Goal: Download file/media

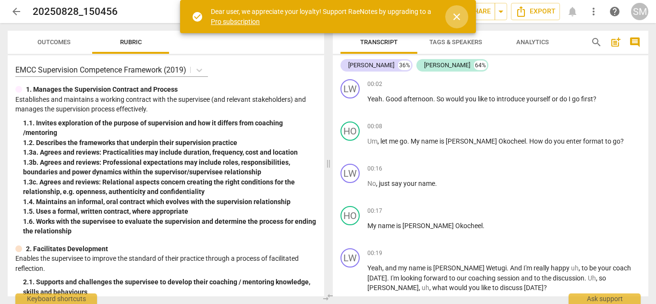
click at [455, 16] on span "close" at bounding box center [457, 17] width 12 height 12
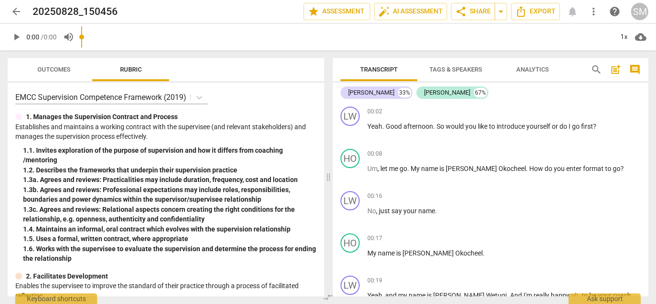
click at [647, 87] on div "[PERSON_NAME] 33% [PERSON_NAME] 67% LW play_arrow pause 00:02 + Add competency …" at bounding box center [491, 190] width 316 height 214
click at [647, 87] on div "[PERSON_NAME] 36% [PERSON_NAME] 64% LW play_arrow pause 00:02 + Add competency …" at bounding box center [491, 190] width 316 height 214
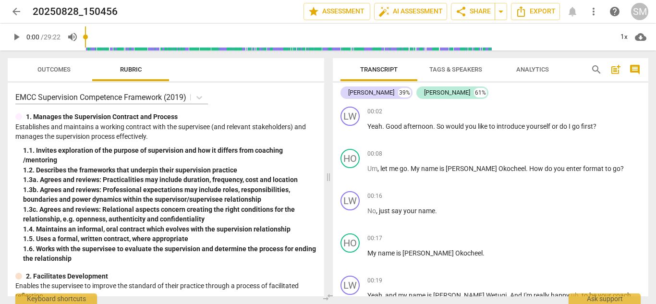
click at [645, 98] on div "[PERSON_NAME] 39% [PERSON_NAME] 61% LW play_arrow pause 00:02 + Add competency …" at bounding box center [491, 190] width 316 height 214
click at [647, 91] on div "[PERSON_NAME] 41% [PERSON_NAME] 59% LW play_arrow pause 00:02 + Add competency …" at bounding box center [491, 190] width 316 height 214
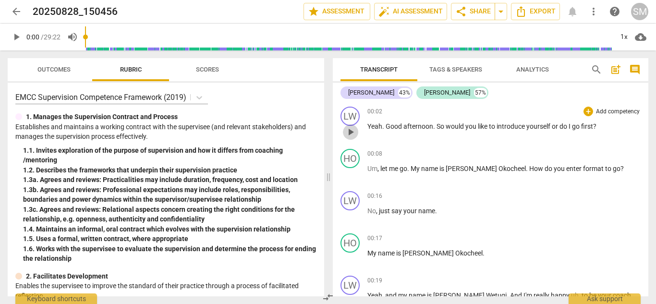
click at [351, 135] on span "play_arrow" at bounding box center [351, 132] width 12 height 12
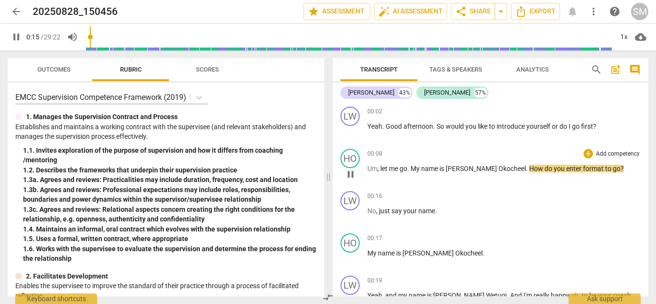
drag, startPoint x: 347, startPoint y: 175, endPoint x: 542, endPoint y: 147, distance: 197.1
click at [347, 175] on span "pause" at bounding box center [351, 175] width 12 height 12
type input "16"
click at [566, 170] on span "enter" at bounding box center [574, 169] width 17 height 8
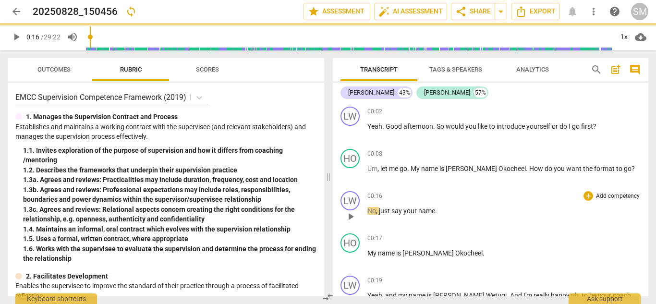
click at [338, 187] on div "LW play_arrow pause 00:16 + Add competency keyboard_arrow_right No , just say y…" at bounding box center [491, 208] width 316 height 42
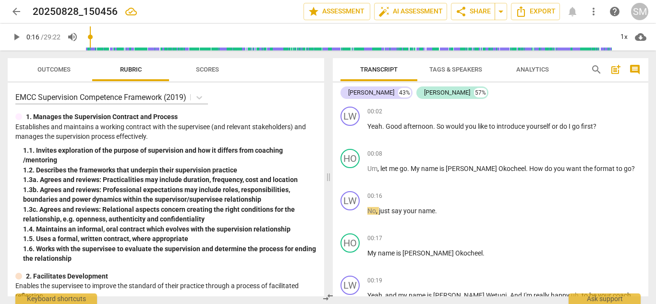
click at [264, 102] on div "EMCC Supervision Competence Framework (2019)" at bounding box center [165, 97] width 301 height 14
click at [353, 125] on button "play_arrow" at bounding box center [350, 131] width 15 height 15
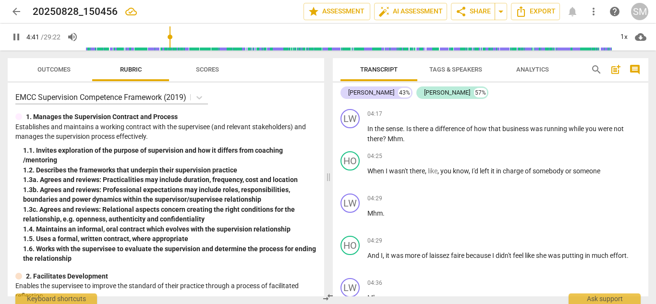
scroll to position [1532, 0]
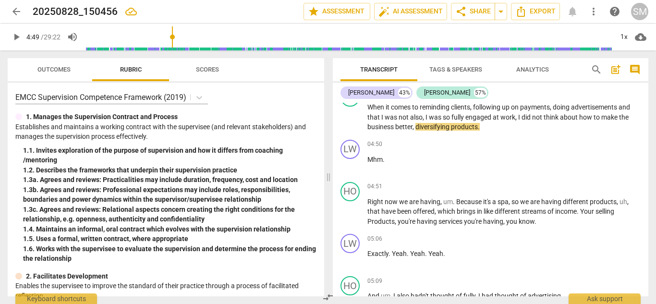
type input "290"
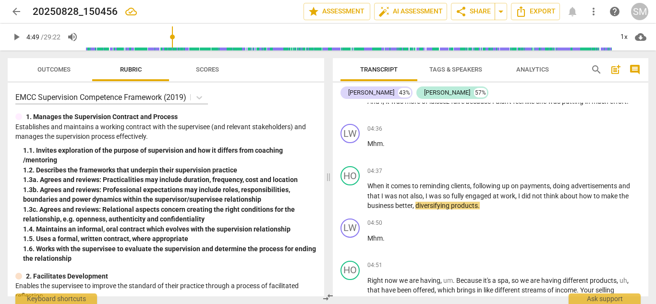
scroll to position [1379, 0]
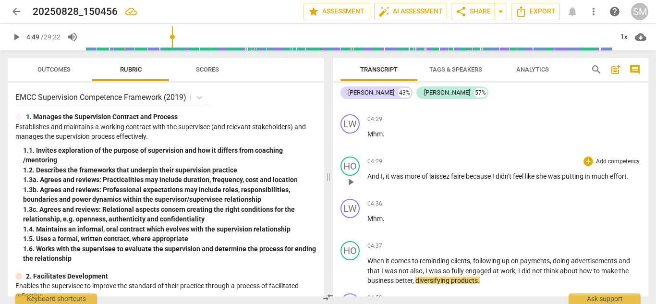
click at [453, 174] on span "faire" at bounding box center [458, 176] width 15 height 8
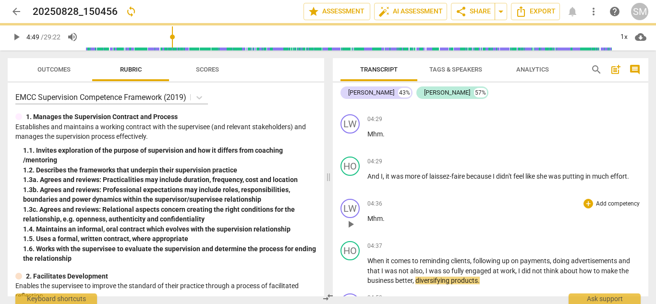
click at [351, 227] on span "play_arrow" at bounding box center [351, 225] width 12 height 12
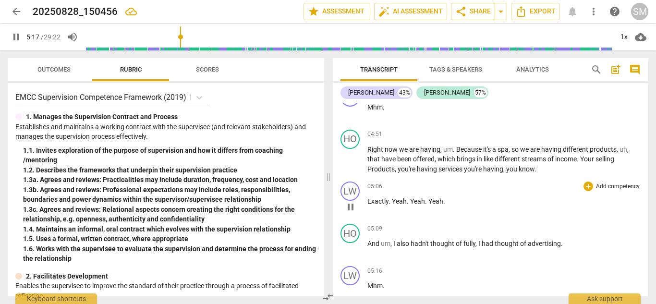
scroll to position [1806, 0]
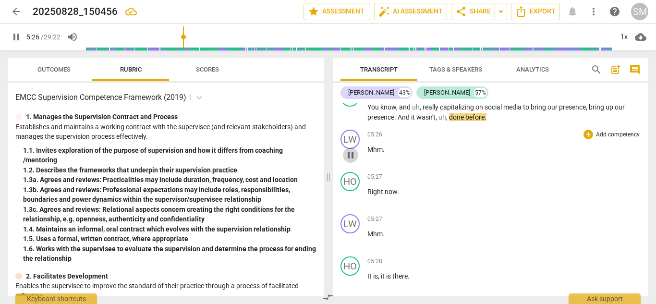
click at [347, 156] on span "pause" at bounding box center [351, 155] width 12 height 12
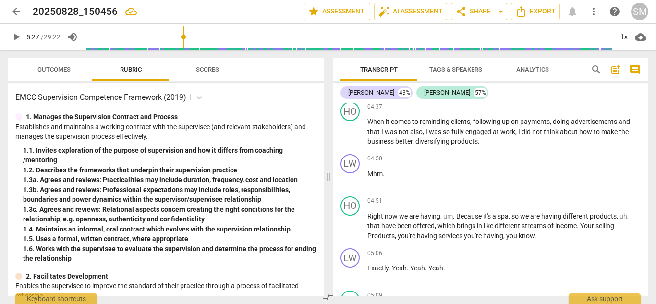
scroll to position [1520, 0]
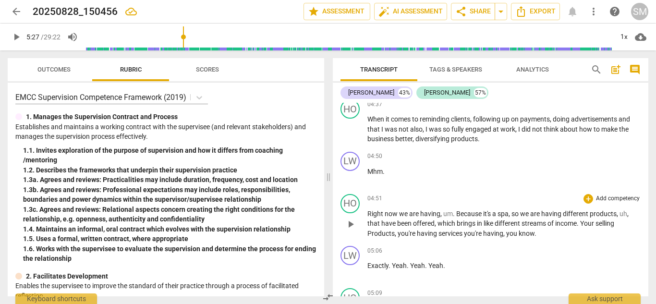
click at [555, 209] on p "Right now we are having , um . Because it's a spa , so we are having different …" at bounding box center [503, 224] width 273 height 30
click at [353, 221] on span "play_arrow" at bounding box center [351, 225] width 12 height 12
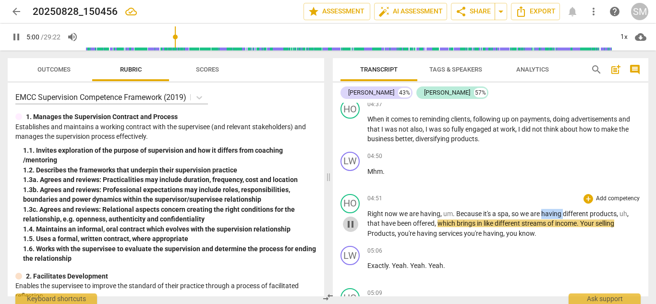
click at [356, 222] on span "pause" at bounding box center [351, 225] width 12 height 12
type input "301"
click at [630, 215] on p "Right now we are having , um . Because it's a spa , so we are having different …" at bounding box center [503, 224] width 273 height 30
click at [351, 223] on span "play_arrow" at bounding box center [351, 225] width 12 height 12
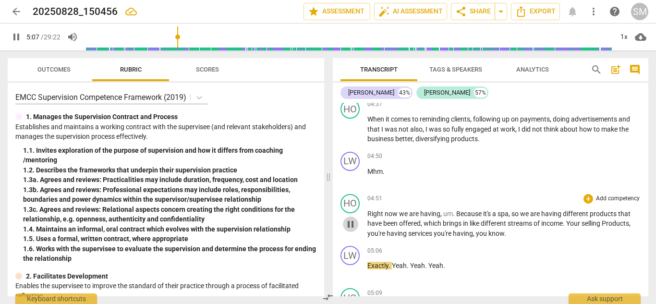
click at [351, 223] on span "pause" at bounding box center [351, 225] width 12 height 12
click at [351, 223] on span "play_arrow" at bounding box center [351, 225] width 12 height 12
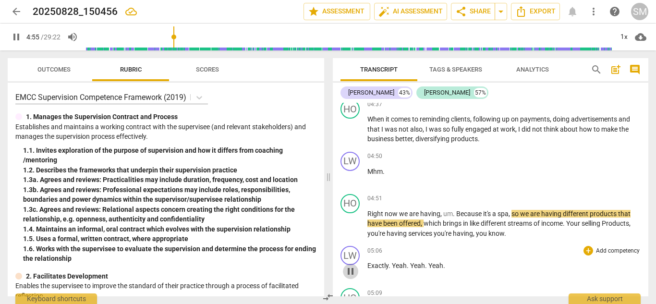
click at [351, 274] on span "pause" at bounding box center [351, 272] width 12 height 12
click at [0, 0] on span "play_arrow" at bounding box center [0, 0] width 0 height 0
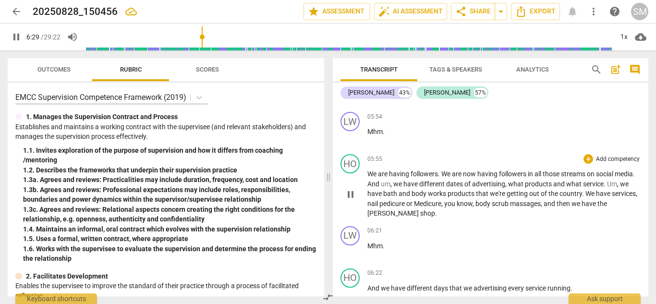
scroll to position [2427, 0]
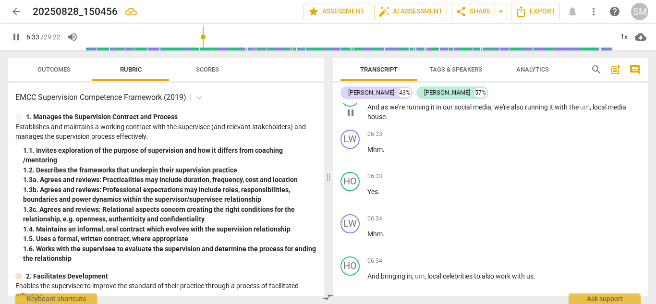
click at [353, 117] on span "pause" at bounding box center [351, 113] width 12 height 12
type input "394"
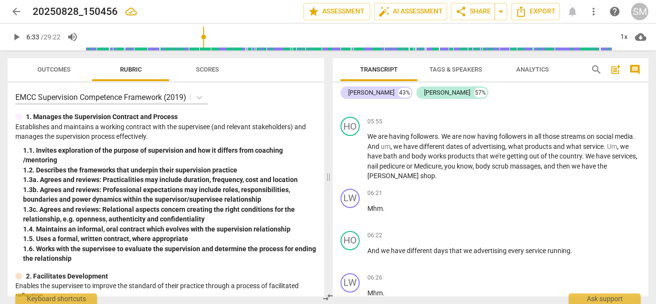
scroll to position [2161, 0]
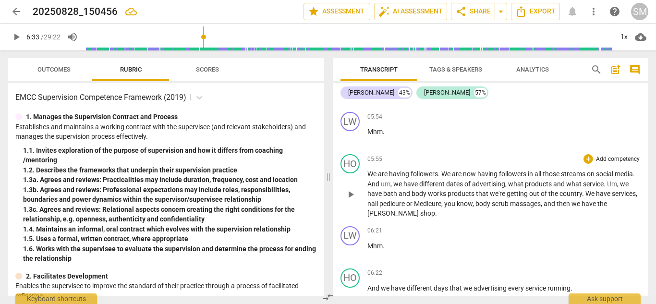
click at [441, 204] on span "Medicure" at bounding box center [427, 204] width 27 height 8
click at [441, 202] on span "Menicure" at bounding box center [427, 204] width 27 height 8
click at [436, 202] on span "enicure" at bounding box center [425, 204] width 22 height 8
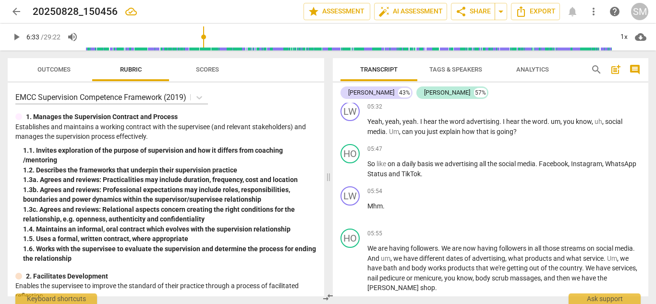
scroll to position [2208, 0]
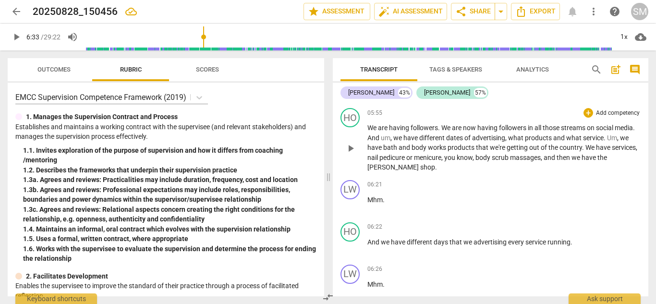
click at [441, 155] on span "menicure" at bounding box center [427, 158] width 27 height 8
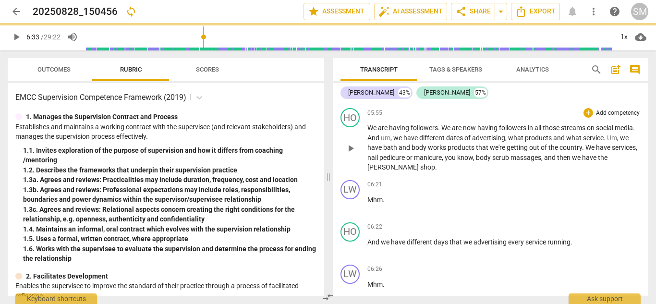
click at [354, 157] on div "play_arrow pause" at bounding box center [355, 148] width 24 height 42
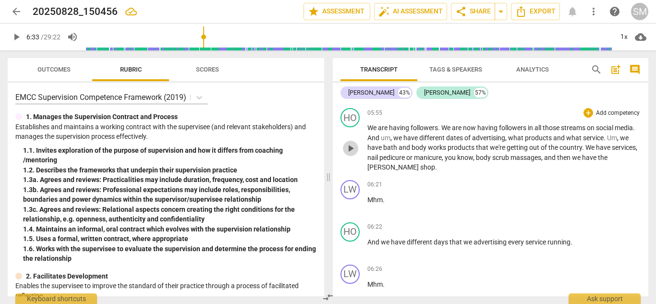
click at [350, 144] on span "play_arrow" at bounding box center [351, 149] width 12 height 12
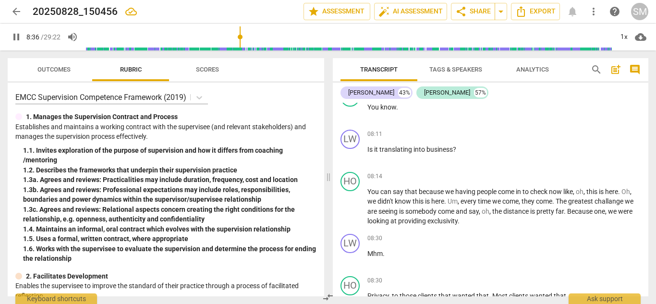
scroll to position [3498, 0]
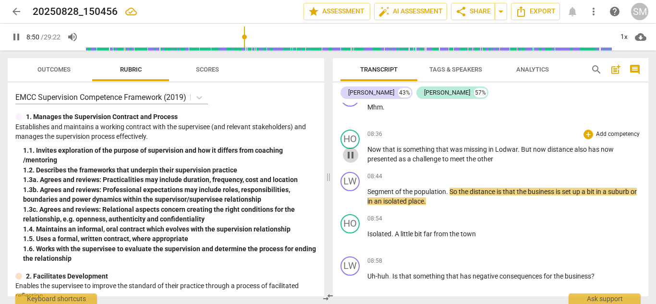
click at [347, 154] on span "pause" at bounding box center [351, 155] width 12 height 12
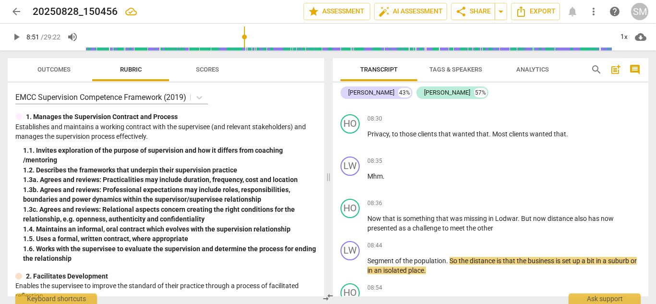
scroll to position [3280, 0]
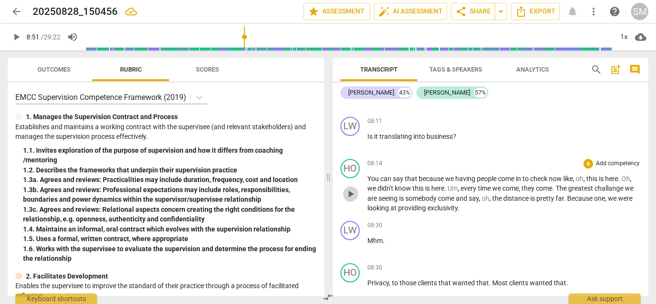
click at [348, 200] on button "play_arrow" at bounding box center [350, 193] width 15 height 15
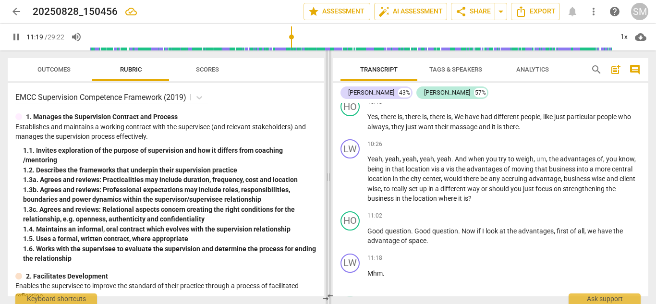
scroll to position [4753, 0]
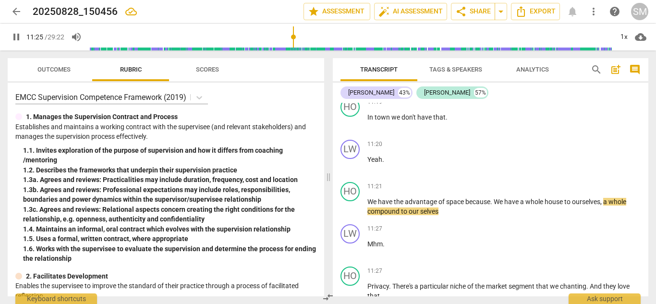
click at [647, 165] on div "Transcript Tags & Speakers Analytics search post_add comment [PERSON_NAME] 43% …" at bounding box center [492, 177] width 327 height 254
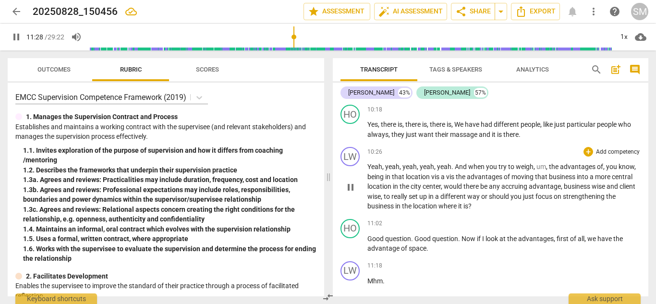
scroll to position [4584, 0]
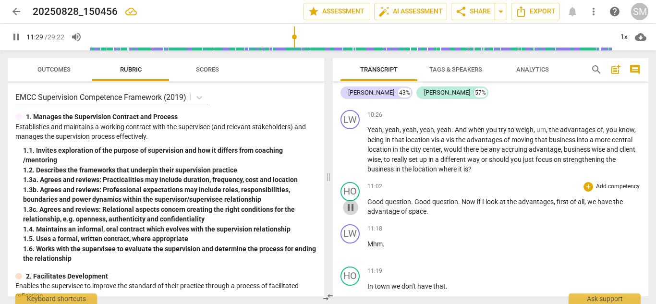
click at [354, 202] on span "pause" at bounding box center [351, 208] width 12 height 12
click at [354, 202] on span "play_arrow" at bounding box center [351, 208] width 12 height 12
click at [354, 202] on span "pause" at bounding box center [351, 208] width 12 height 12
drag, startPoint x: 112, startPoint y: 36, endPoint x: 120, endPoint y: 35, distance: 8.3
click at [85, 36] on input "range" at bounding box center [85, 37] width 0 height 2
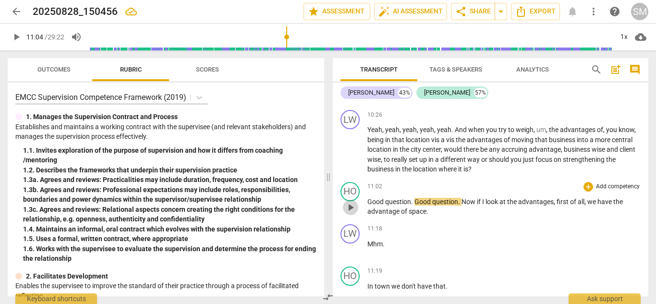
click at [351, 200] on button "play_arrow" at bounding box center [350, 207] width 15 height 15
click at [370, 198] on span "Good" at bounding box center [376, 202] width 18 height 8
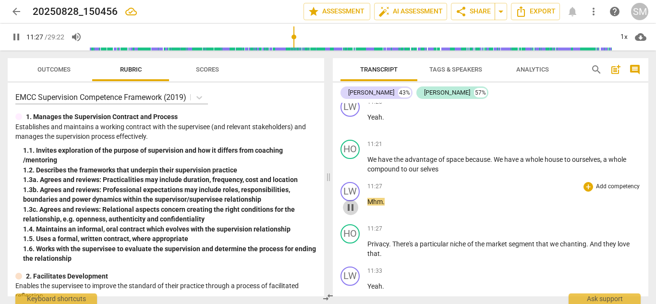
click at [351, 202] on span "pause" at bounding box center [351, 208] width 12 height 12
type input "688"
click at [421, 165] on span "selves" at bounding box center [429, 169] width 18 height 8
click at [351, 202] on span "play_arrow" at bounding box center [351, 208] width 12 height 12
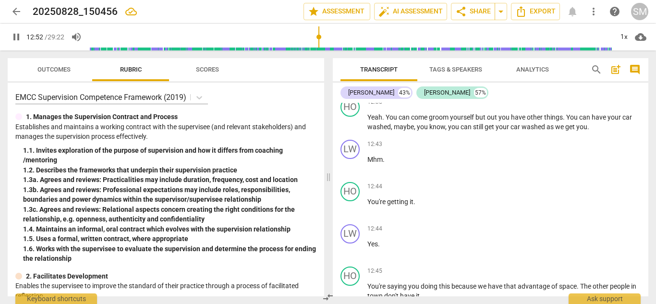
scroll to position [6486, 0]
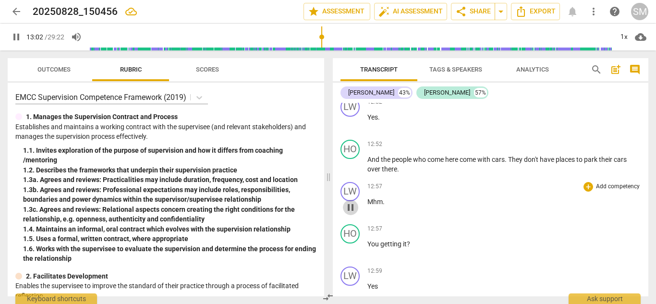
click at [355, 202] on span "pause" at bounding box center [351, 208] width 12 height 12
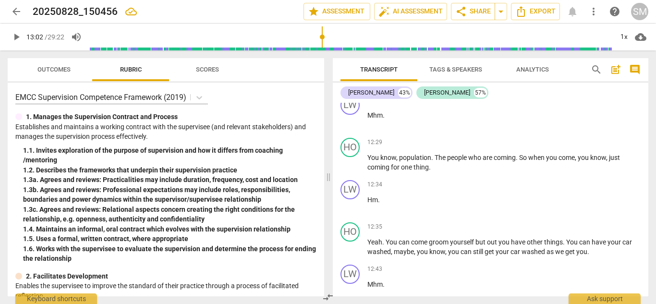
scroll to position [6187, 0]
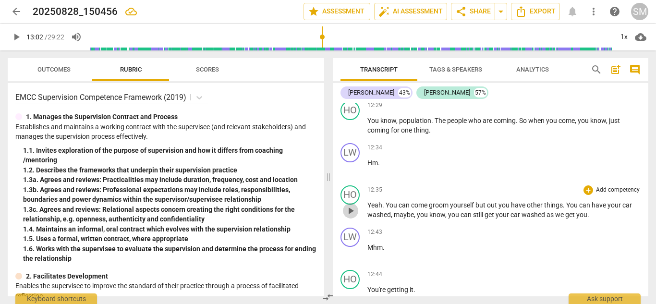
click at [354, 205] on span "play_arrow" at bounding box center [351, 211] width 12 height 12
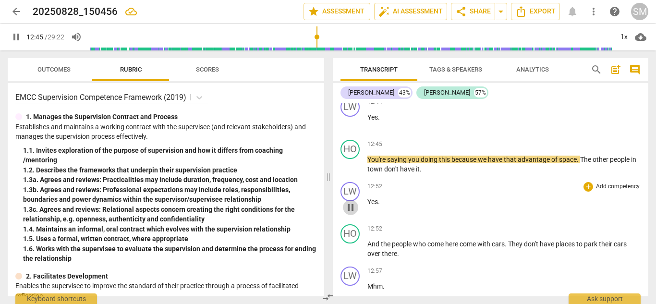
click at [351, 202] on span "pause" at bounding box center [351, 208] width 12 height 12
type input "766"
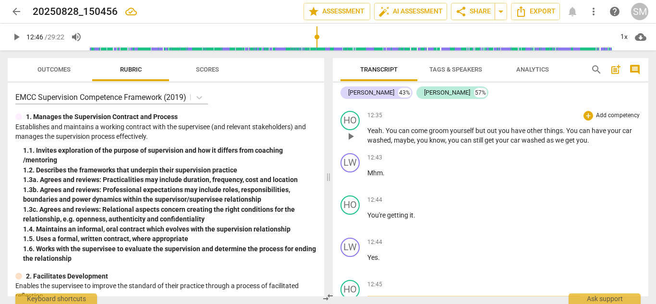
click at [588, 136] on span "." at bounding box center [588, 140] width 2 height 8
click at [348, 131] on span "play_arrow" at bounding box center [351, 137] width 12 height 12
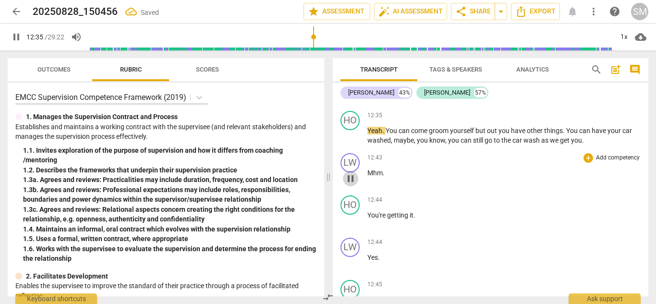
click at [348, 173] on span "pause" at bounding box center [351, 179] width 12 height 12
click at [348, 173] on span "play_arrow" at bounding box center [351, 179] width 12 height 12
click at [350, 173] on span "pause" at bounding box center [351, 179] width 12 height 12
click at [350, 173] on span "play_arrow" at bounding box center [351, 179] width 12 height 12
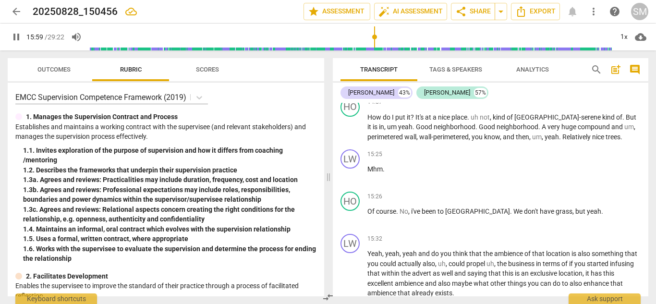
scroll to position [7726, 0]
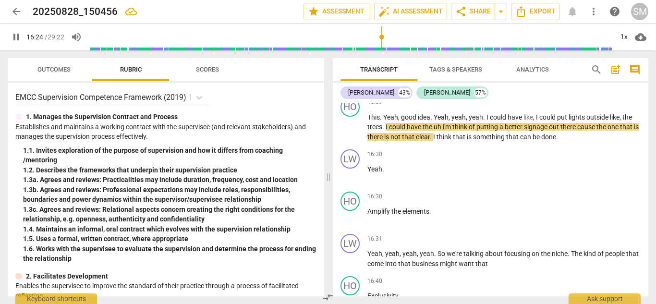
click at [656, 202] on div "Transcript Tags & Speakers Analytics search post_add comment [PERSON_NAME] 43% …" at bounding box center [492, 177] width 327 height 254
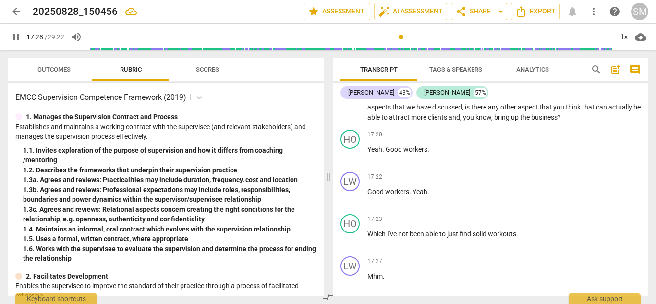
scroll to position [8347, 0]
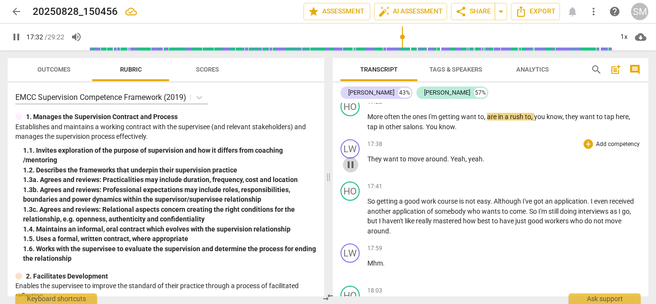
click at [351, 159] on span "pause" at bounding box center [351, 165] width 12 height 12
type input "1053"
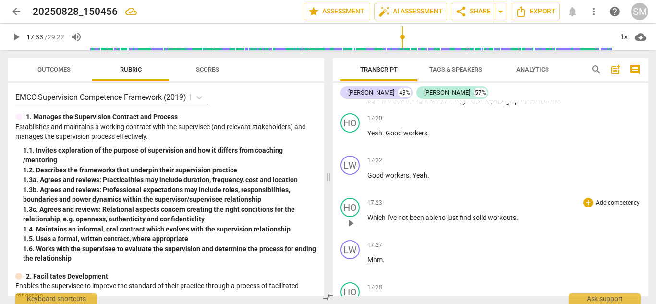
click at [516, 214] on span "workouts" at bounding box center [502, 218] width 28 height 8
click at [518, 214] on span "." at bounding box center [517, 218] width 2 height 8
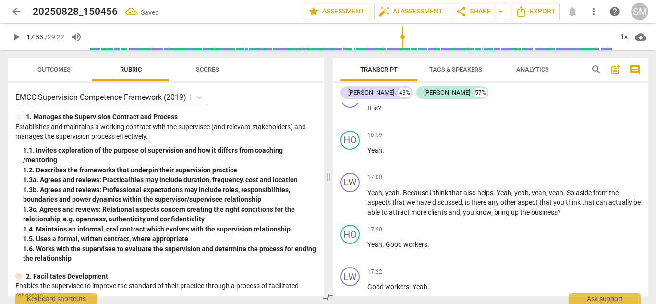
scroll to position [8087, 0]
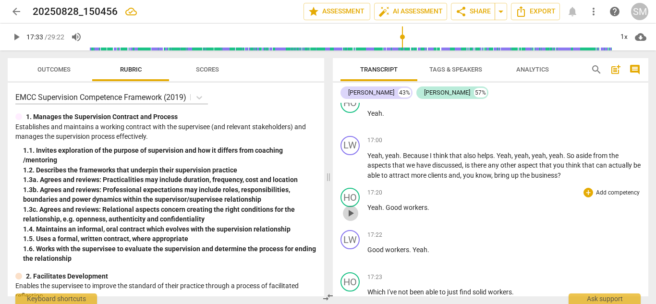
click at [354, 208] on span "play_arrow" at bounding box center [351, 214] width 12 height 12
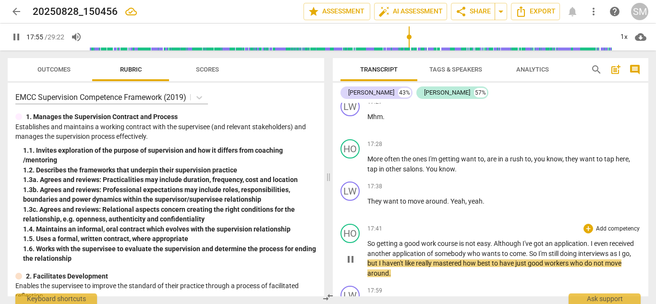
click at [349, 254] on span "pause" at bounding box center [351, 260] width 12 height 12
type input "1076"
click at [436, 240] on span "work" at bounding box center [429, 244] width 16 height 8
click at [462, 240] on span "course" at bounding box center [454, 244] width 22 height 8
click at [463, 240] on span "course" at bounding box center [454, 244] width 22 height 8
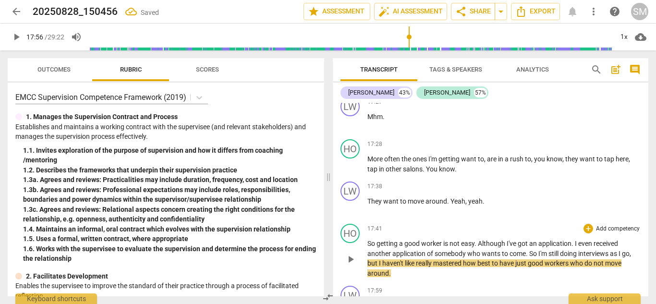
click at [369, 240] on span "So" at bounding box center [371, 244] width 9 height 8
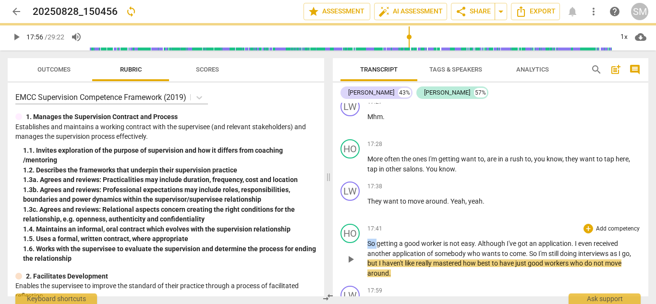
click at [369, 240] on span "So" at bounding box center [371, 244] width 9 height 8
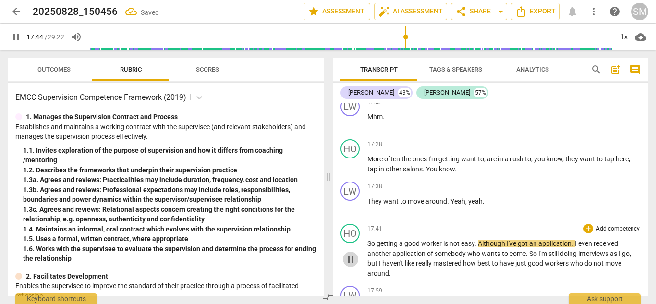
click at [354, 254] on span "pause" at bounding box center [351, 260] width 12 height 12
type input "1065"
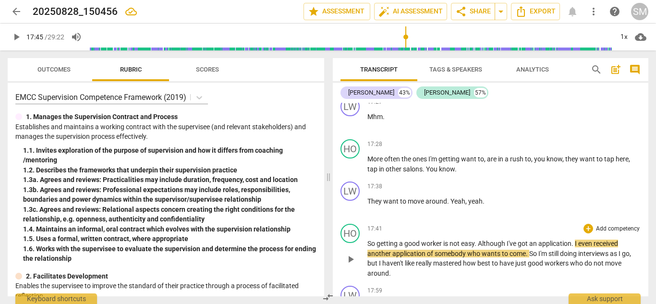
click at [442, 240] on span "worker" at bounding box center [432, 244] width 22 height 8
click at [379, 240] on span "getting" at bounding box center [388, 244] width 23 height 8
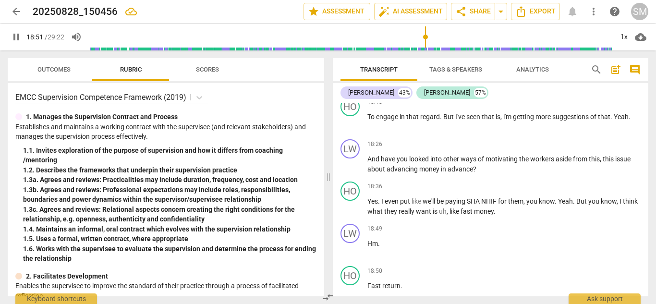
scroll to position [9085, 0]
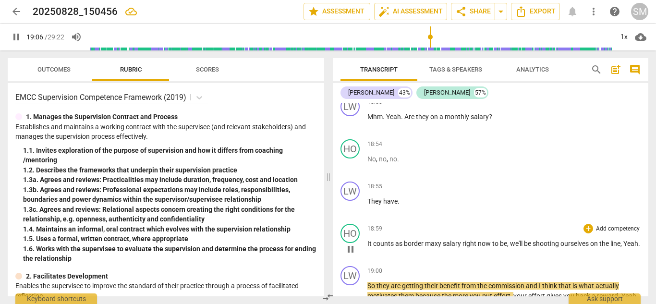
click at [350, 244] on span "pause" at bounding box center [351, 250] width 12 height 12
type input "1147"
click at [623, 239] on p "It counts as border maxy salary right now to be , we'll be shooting ourselves o…" at bounding box center [503, 244] width 273 height 10
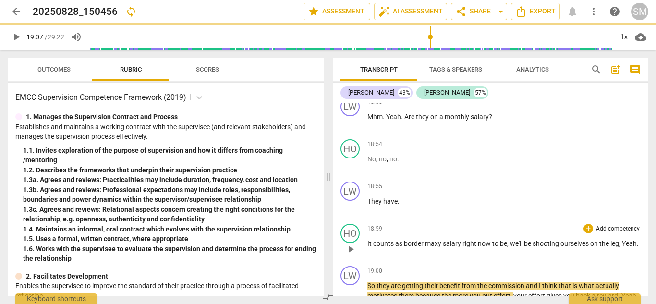
click at [369, 240] on span "It" at bounding box center [370, 244] width 6 height 8
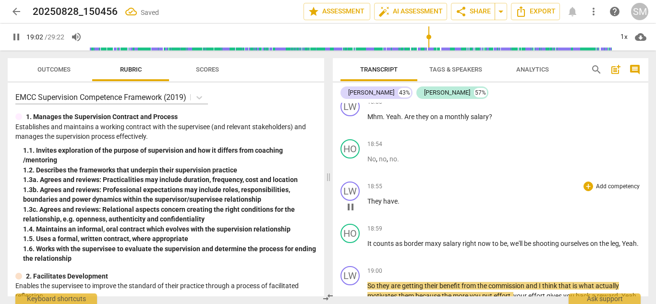
click at [371, 197] on span "They" at bounding box center [375, 201] width 16 height 8
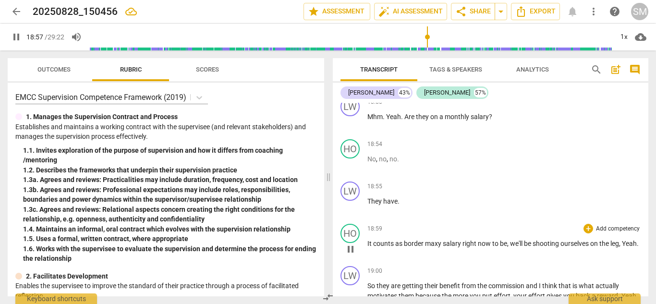
click at [348, 244] on span "pause" at bounding box center [351, 250] width 12 height 12
click at [369, 197] on span "They" at bounding box center [375, 201] width 16 height 8
click at [368, 155] on span "No" at bounding box center [371, 159] width 9 height 8
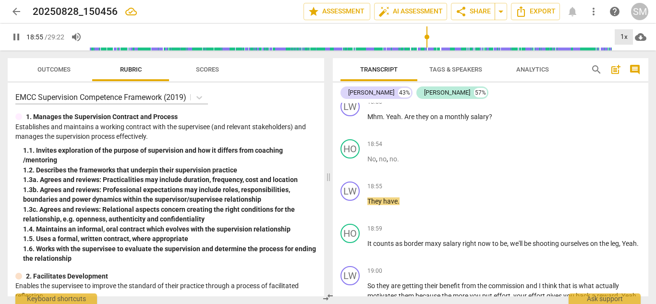
click at [622, 34] on div "1x" at bounding box center [624, 36] width 18 height 15
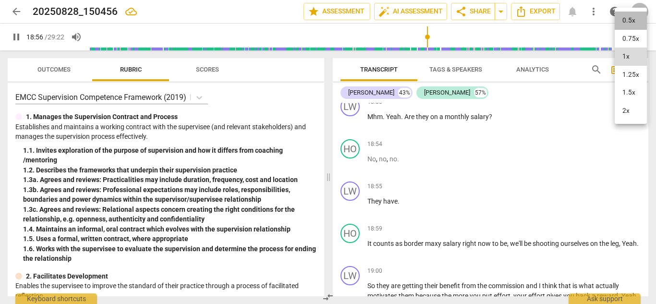
click at [622, 21] on li "0.5x" at bounding box center [631, 21] width 32 height 18
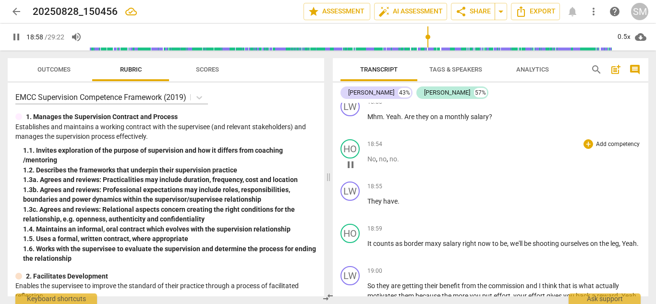
click at [367, 159] on div "play_arrow pause" at bounding box center [355, 165] width 24 height 12
click at [373, 155] on span "No" at bounding box center [371, 159] width 9 height 8
click at [440, 240] on span "maxy" at bounding box center [434, 244] width 18 height 8
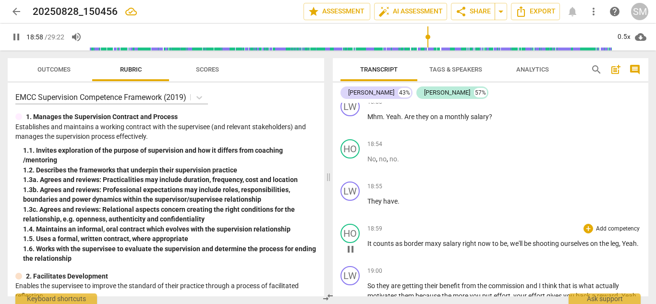
type input "1138"
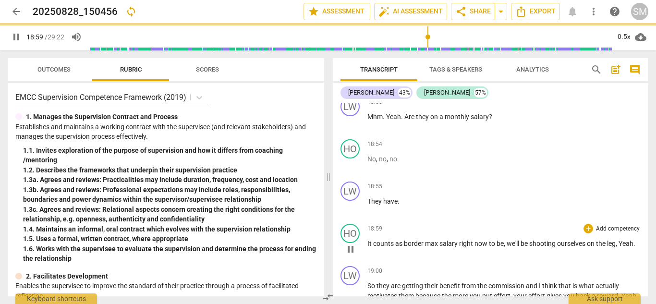
click at [425, 240] on span "max" at bounding box center [432, 244] width 14 height 8
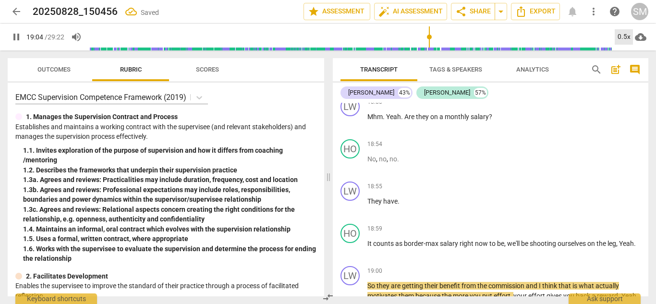
click at [625, 32] on div "0.5x" at bounding box center [624, 36] width 18 height 15
click at [595, 232] on div at bounding box center [328, 152] width 656 height 304
click at [592, 240] on span "on" at bounding box center [591, 244] width 9 height 8
type input "1146"
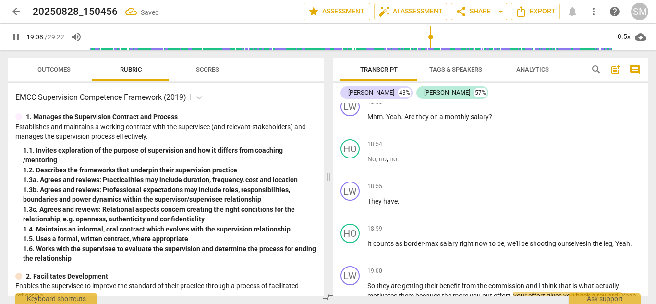
scroll to position [9206, 0]
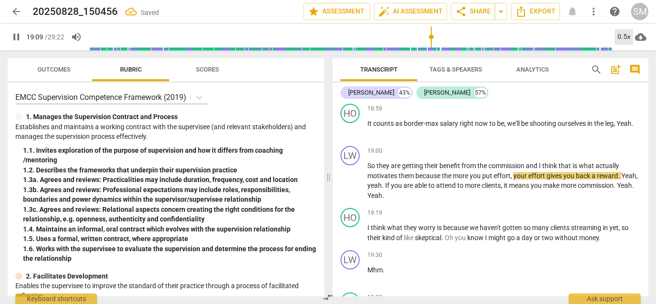
click at [621, 38] on div "0.5x" at bounding box center [624, 36] width 18 height 15
click at [625, 65] on li "1x" at bounding box center [631, 73] width 32 height 18
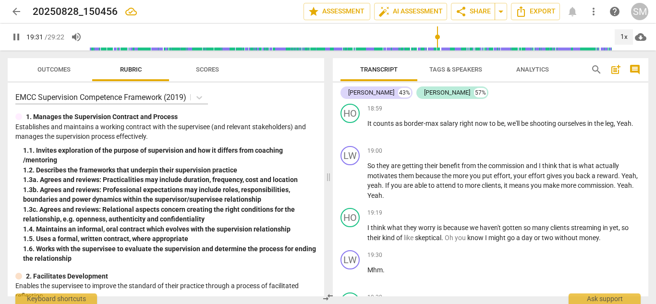
scroll to position [9401, 0]
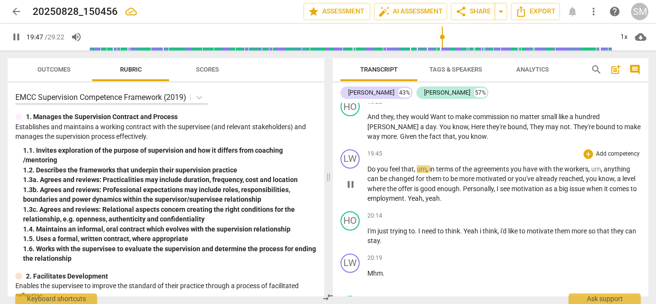
click at [352, 179] on span "pause" at bounding box center [351, 185] width 12 height 12
type input "1188"
click at [369, 165] on span "Do" at bounding box center [372, 169] width 10 height 8
click at [426, 165] on span "Mhm mhm mhm, Do" at bounding box center [397, 169] width 61 height 8
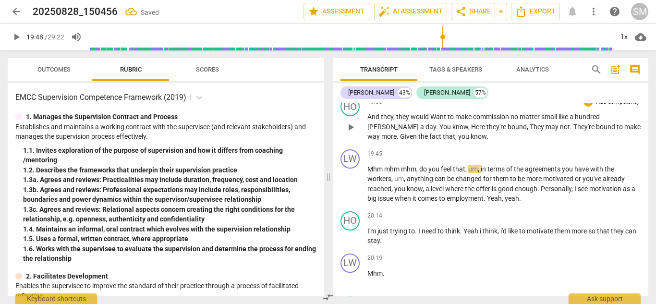
click at [351, 122] on span "play_arrow" at bounding box center [351, 128] width 12 height 12
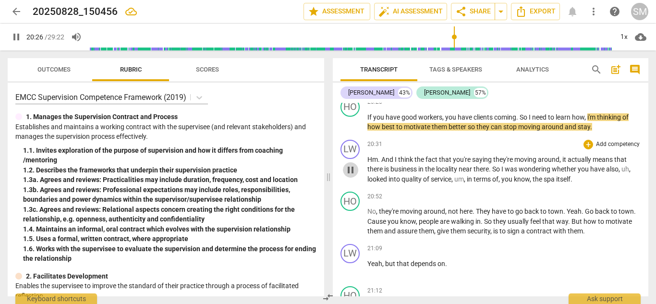
click at [349, 164] on span "pause" at bounding box center [351, 170] width 12 height 12
click at [369, 113] on span "If" at bounding box center [370, 117] width 6 height 8
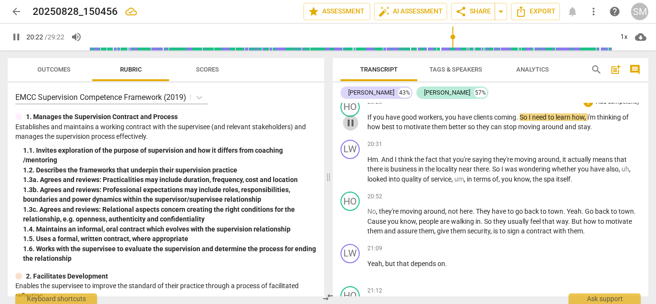
click at [347, 117] on span "pause" at bounding box center [351, 123] width 12 height 12
click at [369, 113] on span "If" at bounding box center [370, 117] width 6 height 8
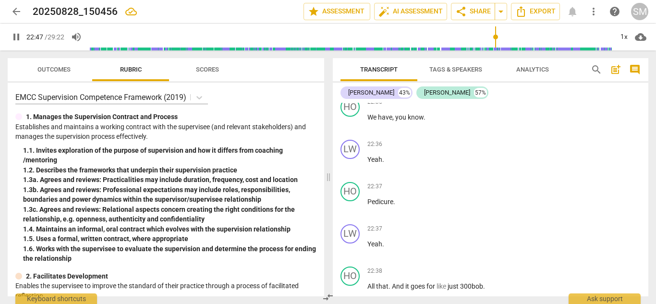
scroll to position [11183, 0]
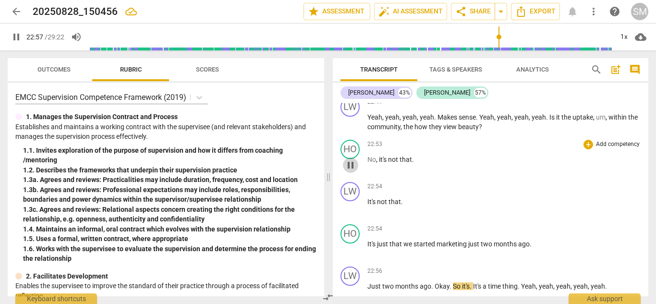
click at [351, 159] on span "pause" at bounding box center [351, 165] width 12 height 12
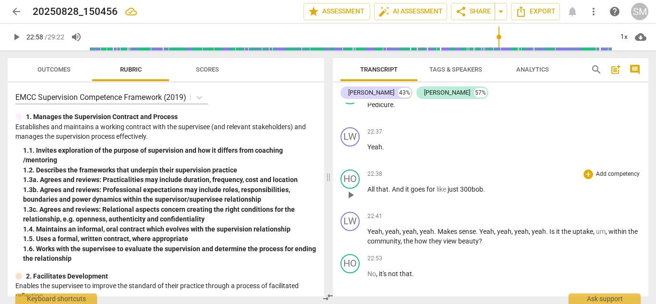
click at [372, 185] on span "All" at bounding box center [371, 189] width 9 height 8
click at [351, 189] on span "pause" at bounding box center [351, 195] width 12 height 12
type input "1363"
click at [488, 184] on p "All that . And it goes for like just 300bob ." at bounding box center [503, 189] width 273 height 10
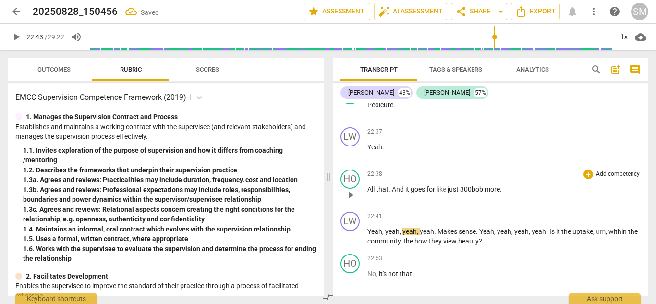
click at [474, 185] on span "300bob more." at bounding box center [481, 189] width 42 height 8
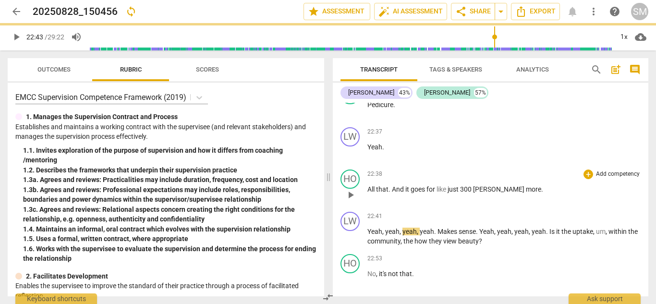
click at [370, 185] on span "All" at bounding box center [371, 189] width 9 height 8
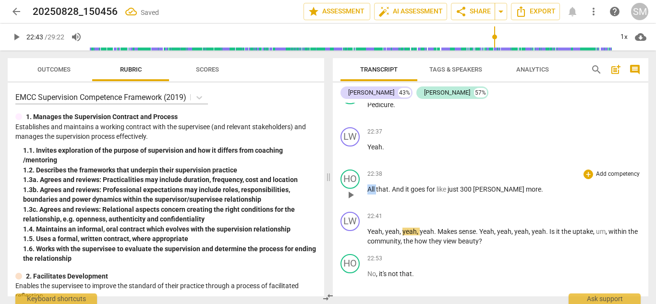
click at [370, 185] on span "All" at bounding box center [371, 189] width 9 height 8
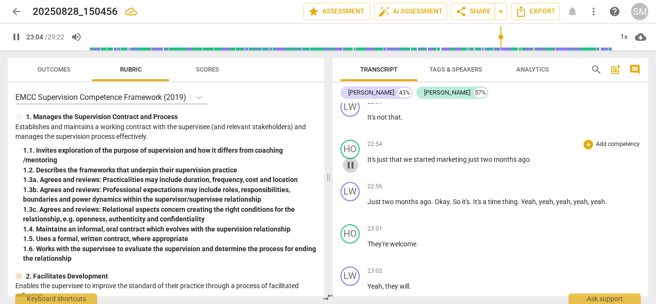
click at [350, 159] on span "pause" at bounding box center [351, 165] width 12 height 12
type input "1385"
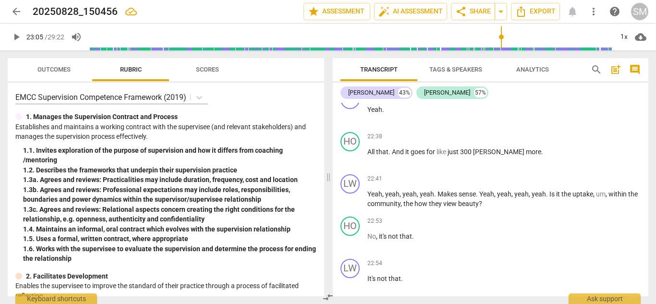
scroll to position [11144, 0]
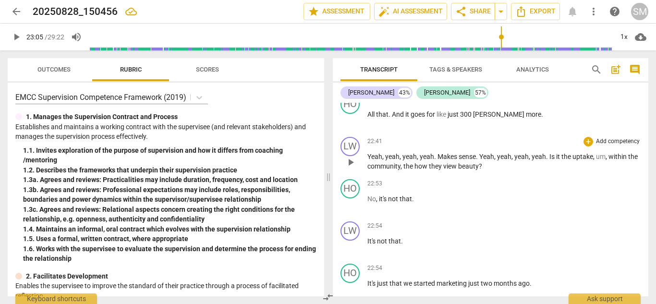
click at [415, 162] on span "the" at bounding box center [408, 166] width 11 height 8
click at [350, 157] on span "play_arrow" at bounding box center [351, 163] width 12 height 12
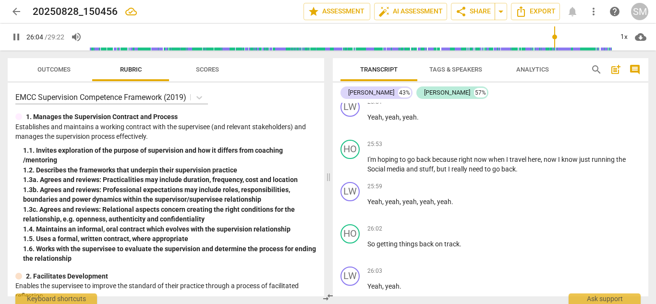
scroll to position [13229, 0]
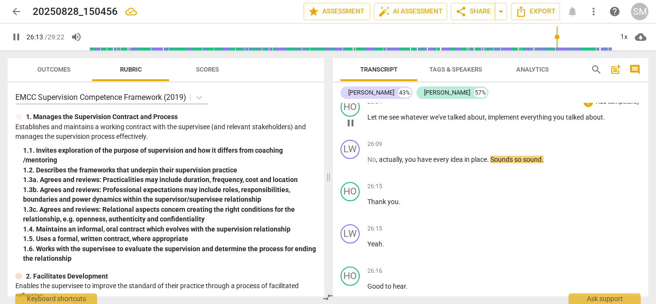
click at [348, 117] on span "pause" at bounding box center [351, 123] width 12 height 12
type input "1574"
click at [566, 113] on span "you" at bounding box center [559, 117] width 12 height 8
click at [350, 159] on span "play_arrow" at bounding box center [351, 165] width 12 height 12
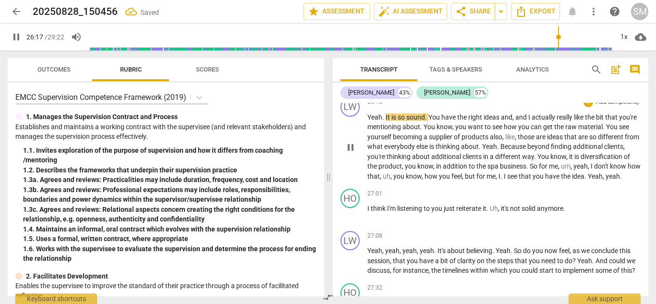
click at [348, 158] on div "play_arrow pause" at bounding box center [355, 148] width 24 height 62
click at [350, 146] on span "pause" at bounding box center [351, 148] width 12 height 12
click at [350, 142] on span "play_arrow" at bounding box center [351, 148] width 12 height 12
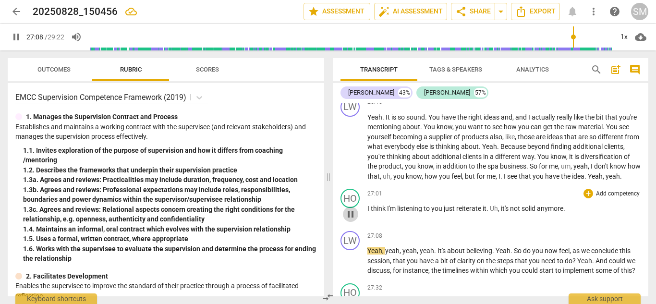
click at [352, 213] on span "pause" at bounding box center [351, 214] width 12 height 12
click at [367, 208] on span "I" at bounding box center [368, 209] width 3 height 8
click at [348, 214] on span "pause" at bounding box center [351, 214] width 12 height 12
click at [370, 212] on span "I" at bounding box center [368, 209] width 3 height 8
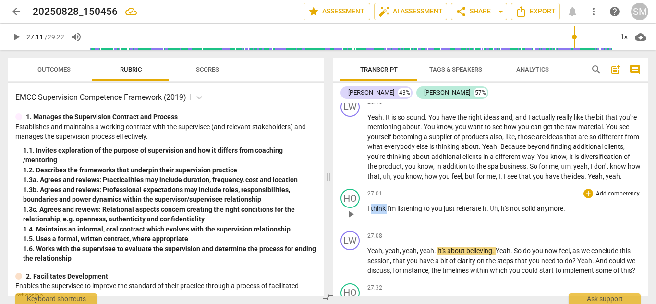
click at [370, 212] on span "I" at bounding box center [368, 209] width 3 height 8
click at [354, 218] on span "pause" at bounding box center [351, 214] width 12 height 12
click at [369, 207] on span "I" at bounding box center [368, 209] width 3 height 8
click at [351, 215] on span "pause" at bounding box center [351, 214] width 12 height 12
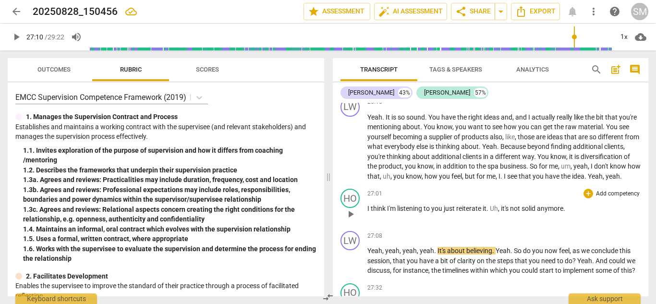
type input "1631"
click at [522, 211] on span "not" at bounding box center [516, 209] width 12 height 8
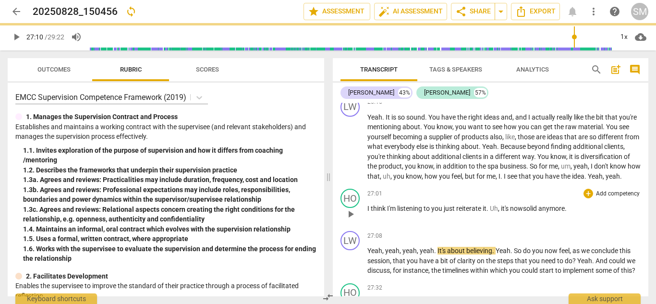
click at [567, 210] on span "." at bounding box center [566, 209] width 2 height 8
click at [368, 248] on span "Yeah" at bounding box center [374, 251] width 15 height 8
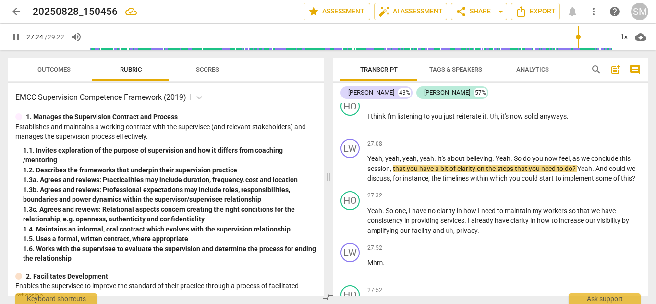
scroll to position [13536, 0]
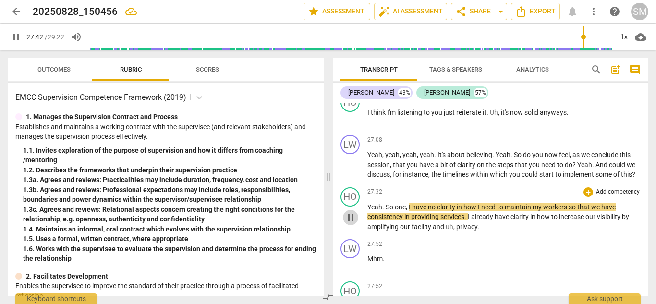
click at [348, 222] on span "pause" at bounding box center [351, 218] width 12 height 12
type input "1663"
click at [435, 211] on span "no" at bounding box center [432, 207] width 9 height 8
click at [350, 223] on span "play_arrow" at bounding box center [351, 218] width 12 height 12
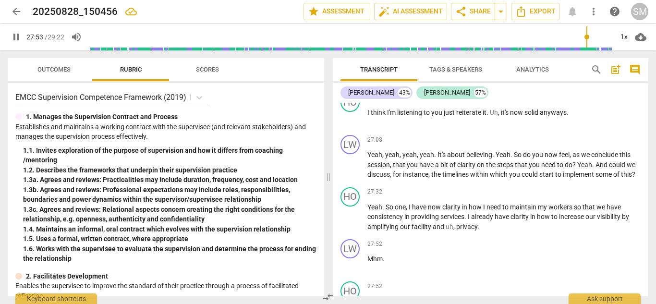
scroll to position [13740, 0]
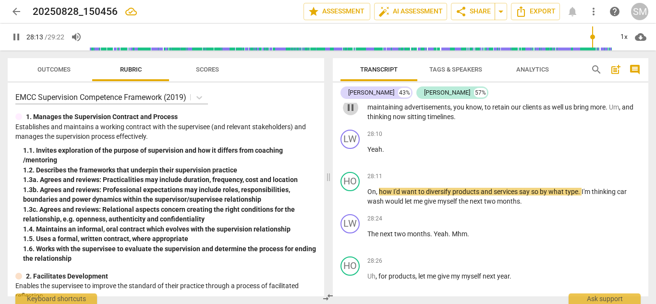
click at [345, 113] on span "pause" at bounding box center [351, 108] width 12 height 12
type input "1694"
click at [412, 121] on span "sitting" at bounding box center [417, 117] width 20 height 8
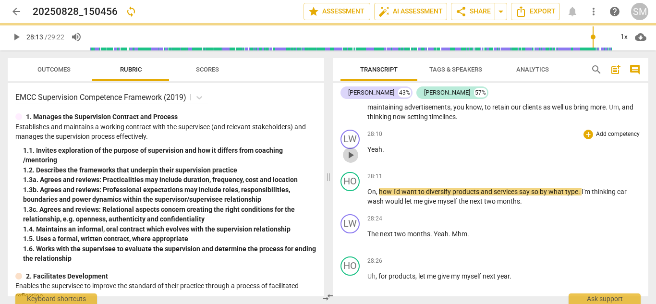
click at [354, 161] on span "play_arrow" at bounding box center [351, 155] width 12 height 12
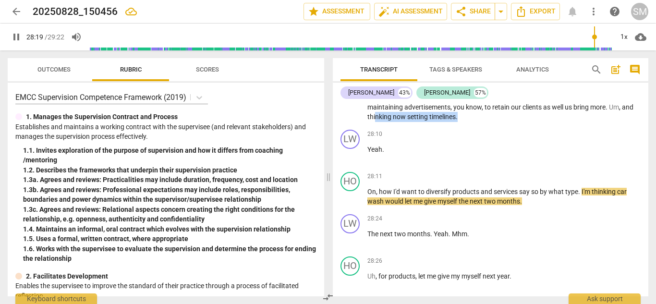
drag, startPoint x: 377, startPoint y: 128, endPoint x: 646, endPoint y: 172, distance: 272.5
click at [646, 172] on div "LW play_arrow pause 00:02 + Add competency keyboard_arrow_right Yeah . Good aft…" at bounding box center [491, 200] width 316 height 194
click at [655, 172] on div "Transcript Tags & Speakers Analytics search post_add comment [PERSON_NAME] 43% …" at bounding box center [492, 177] width 327 height 254
click at [353, 203] on span "pause" at bounding box center [351, 198] width 12 height 12
type input "1702"
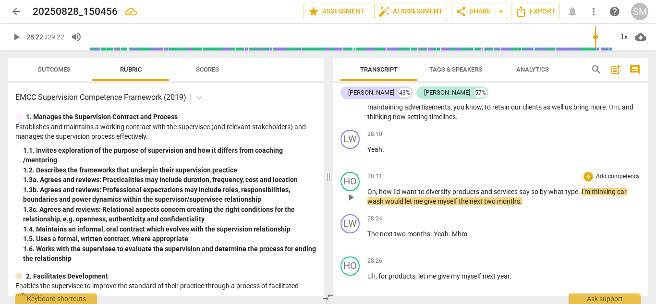
click at [538, 195] on span "so" at bounding box center [535, 192] width 9 height 8
click at [531, 195] on span "services ans say" at bounding box center [517, 192] width 47 height 8
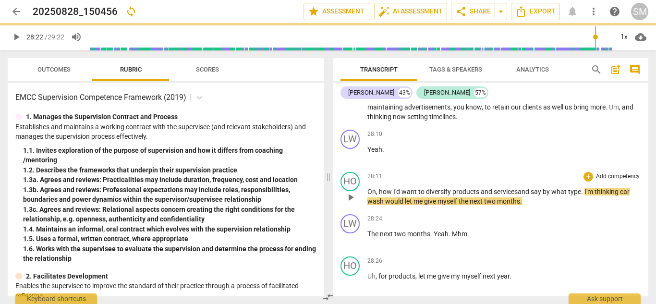
click at [579, 195] on span "type" at bounding box center [574, 192] width 13 height 8
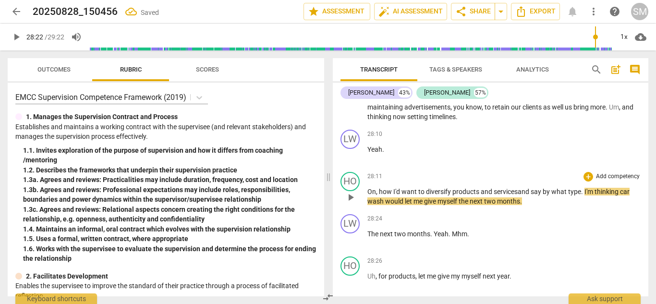
click at [581, 195] on span "type" at bounding box center [574, 192] width 13 height 8
click at [355, 203] on span "play_arrow" at bounding box center [351, 198] width 12 height 12
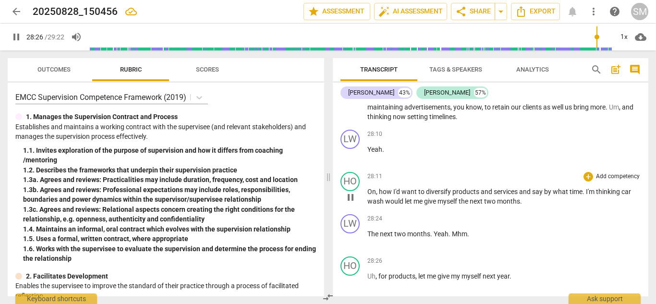
click at [346, 203] on span "pause" at bounding box center [351, 198] width 12 height 12
click at [352, 245] on span "play_arrow" at bounding box center [351, 240] width 12 height 12
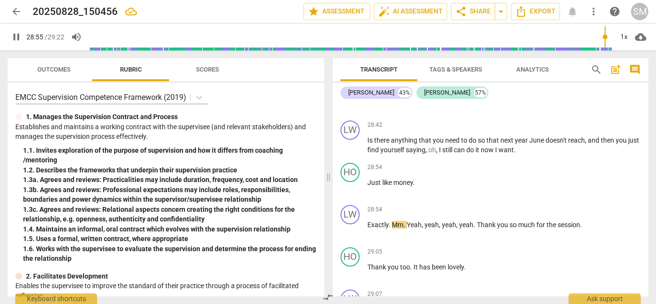
scroll to position [14125, 0]
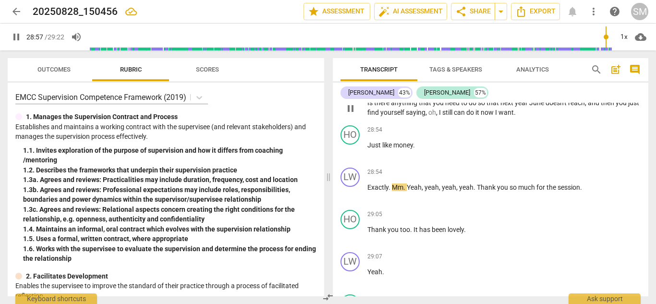
click at [374, 107] on span "Is" at bounding box center [370, 103] width 7 height 8
click at [466, 116] on span "can" at bounding box center [460, 113] width 12 height 8
type input "1736"
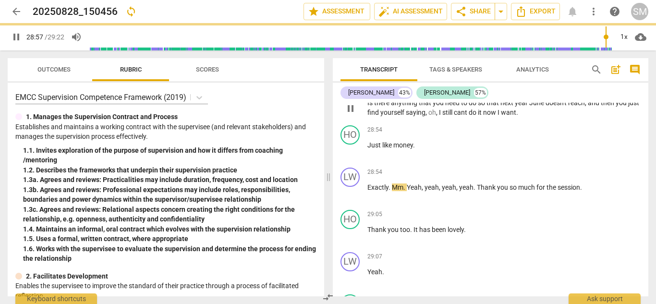
click at [469, 116] on span "cant" at bounding box center [461, 113] width 15 height 8
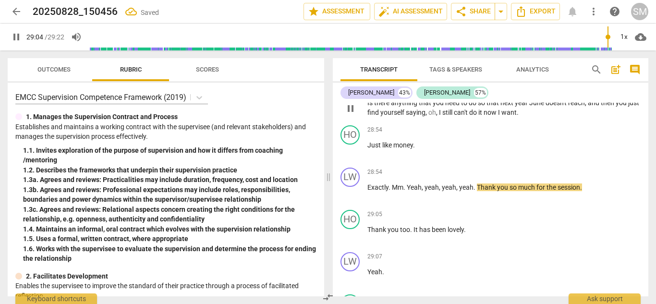
click at [372, 107] on span "Is" at bounding box center [370, 103] width 7 height 8
click at [459, 118] on p "Is there anything that you need to do so that next year June doesn't reach , an…" at bounding box center [503, 108] width 273 height 20
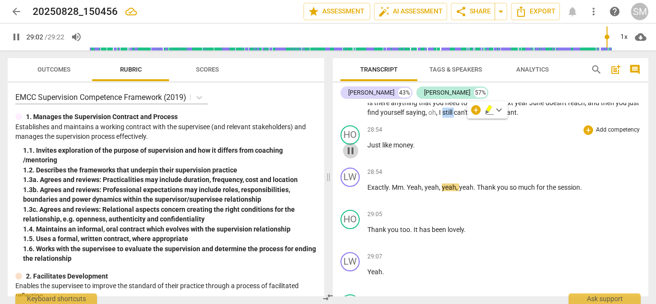
click at [347, 157] on span "pause" at bounding box center [351, 151] width 12 height 12
click at [454, 116] on span "still" at bounding box center [448, 113] width 12 height 8
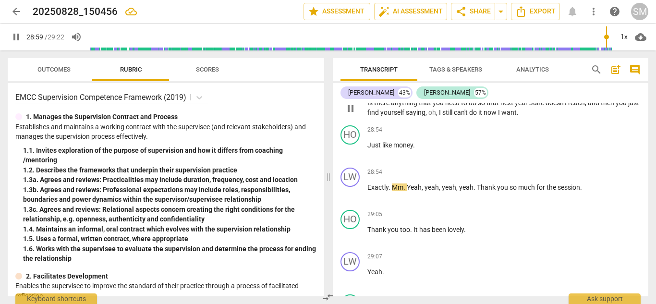
click at [469, 116] on span "can't" at bounding box center [461, 113] width 15 height 8
click at [348, 156] on span "pause" at bounding box center [351, 151] width 12 height 12
type input "1737"
click at [391, 149] on span "like" at bounding box center [387, 145] width 11 height 8
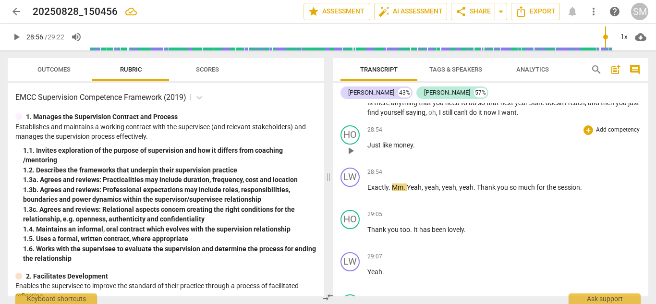
click at [391, 149] on span "like" at bounding box center [387, 145] width 11 height 8
click at [348, 157] on span "play_arrow" at bounding box center [351, 151] width 12 height 12
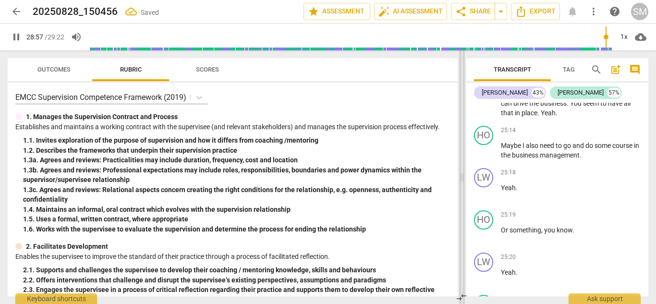
drag, startPoint x: 331, startPoint y: 182, endPoint x: 517, endPoint y: 238, distance: 194.1
click at [465, 238] on span at bounding box center [462, 177] width 6 height 254
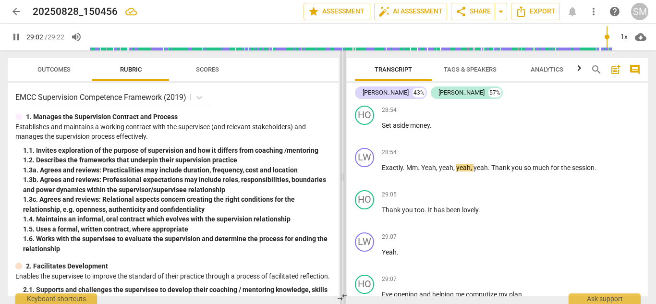
scroll to position [14194, 0]
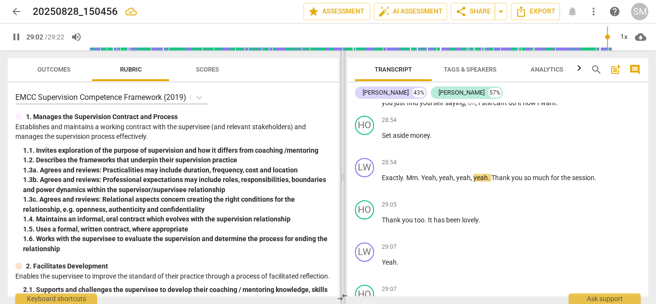
drag, startPoint x: 515, startPoint y: 231, endPoint x: 343, endPoint y: 199, distance: 174.4
click at [343, 199] on span at bounding box center [343, 177] width 6 height 254
click at [387, 139] on span "Set" at bounding box center [387, 136] width 11 height 8
click at [389, 182] on span "Exactly" at bounding box center [392, 178] width 21 height 8
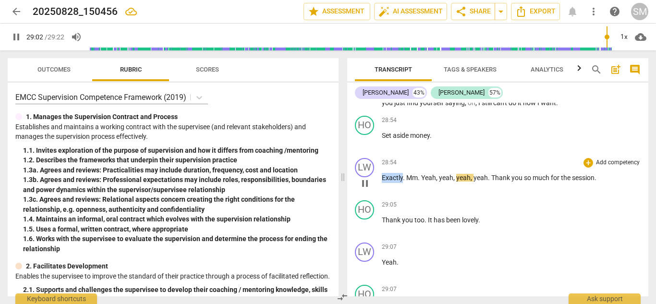
click at [389, 182] on span "Exactly" at bounding box center [392, 178] width 21 height 8
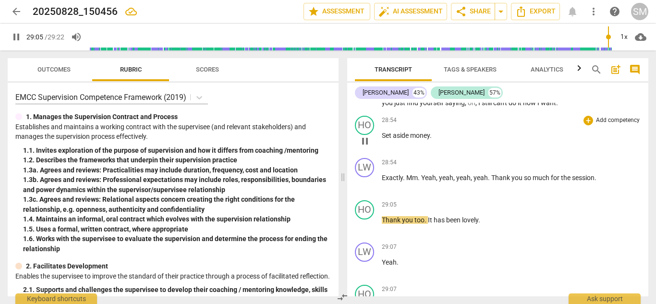
click at [411, 139] on span "money" at bounding box center [420, 136] width 20 height 8
click at [366, 147] on span "pause" at bounding box center [365, 141] width 12 height 12
click at [363, 147] on span "play_arrow" at bounding box center [365, 141] width 12 height 12
click at [365, 189] on span "pause" at bounding box center [365, 184] width 12 height 12
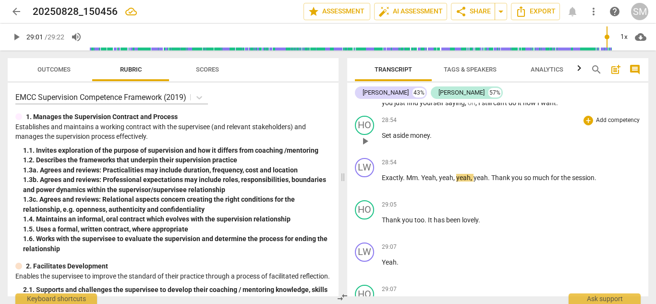
click at [386, 139] on span "Set" at bounding box center [387, 136] width 11 height 8
click at [367, 147] on span "pause" at bounding box center [365, 141] width 12 height 12
click at [386, 139] on span "Set" at bounding box center [387, 136] width 11 height 8
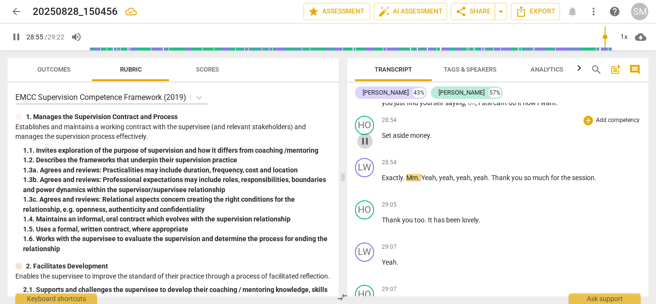
click at [363, 147] on span "pause" at bounding box center [365, 141] width 12 height 12
click at [424, 182] on span "Yeah" at bounding box center [428, 178] width 15 height 8
click at [423, 182] on span "Yeah" at bounding box center [428, 178] width 15 height 8
click at [405, 182] on span "." at bounding box center [404, 178] width 3 height 8
click at [365, 105] on span "play_arrow" at bounding box center [365, 99] width 12 height 12
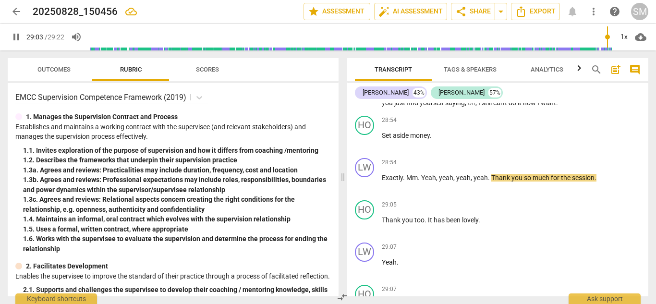
click at [479, 107] on span "I" at bounding box center [479, 103] width 3 height 8
click at [365, 150] on div "HO play_arrow pause" at bounding box center [368, 133] width 27 height 35
click at [362, 147] on span "pause" at bounding box center [365, 141] width 12 height 12
type input "1738"
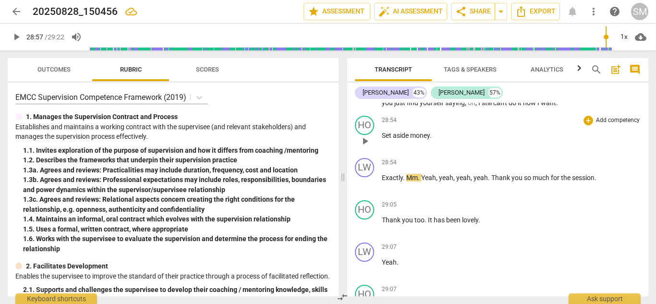
click at [384, 139] on span "Set" at bounding box center [387, 136] width 11 height 8
click at [412, 139] on span "I want to Set" at bounding box center [401, 136] width 39 height 8
click at [405, 182] on span "." at bounding box center [404, 178] width 3 height 8
click at [368, 189] on span "play_arrow" at bounding box center [365, 184] width 12 height 12
click at [385, 182] on span "Exactly" at bounding box center [392, 178] width 21 height 8
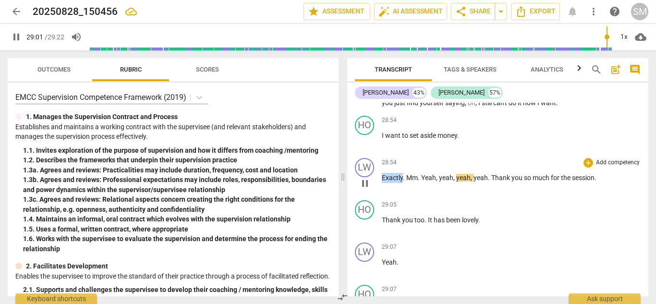
click at [385, 182] on span "Exactly" at bounding box center [392, 178] width 21 height 8
click at [367, 189] on span "pause" at bounding box center [365, 184] width 12 height 12
type input "1736"
click at [404, 182] on span "." at bounding box center [404, 178] width 3 height 8
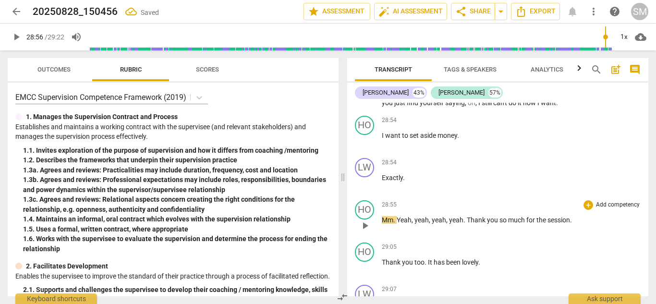
click at [384, 224] on span "Mm" at bounding box center [388, 220] width 12 height 8
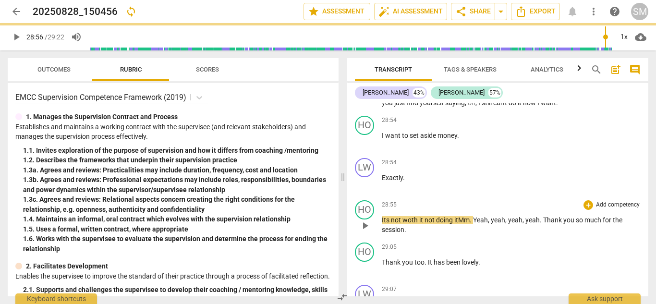
click at [410, 224] on span "Its not woth it not doing itMm" at bounding box center [426, 220] width 88 height 8
click at [461, 224] on span "Its not worth it not doing itMm" at bounding box center [427, 220] width 90 height 8
click at [461, 224] on span "Mm ." at bounding box center [468, 220] width 15 height 8
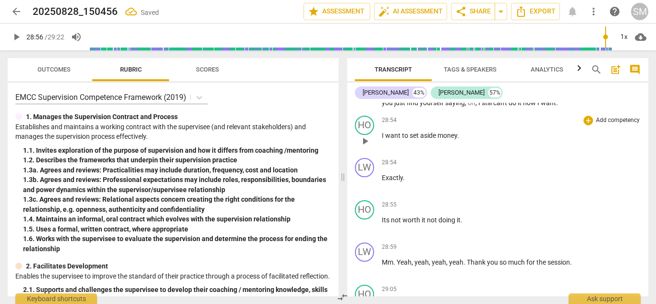
click at [368, 147] on span "play_arrow" at bounding box center [365, 141] width 12 height 12
click at [360, 232] on span "pause" at bounding box center [365, 226] width 12 height 12
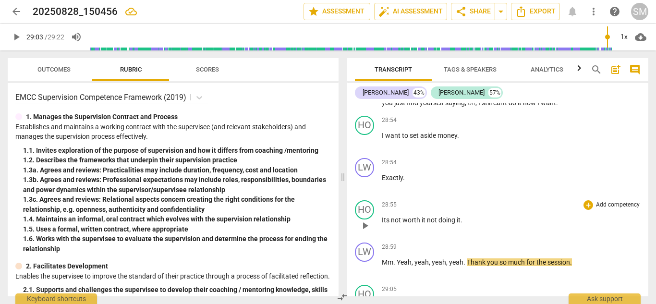
type input "1743"
click at [427, 224] on span "not" at bounding box center [433, 220] width 12 height 8
click at [366, 189] on span "play_arrow" at bounding box center [365, 184] width 12 height 12
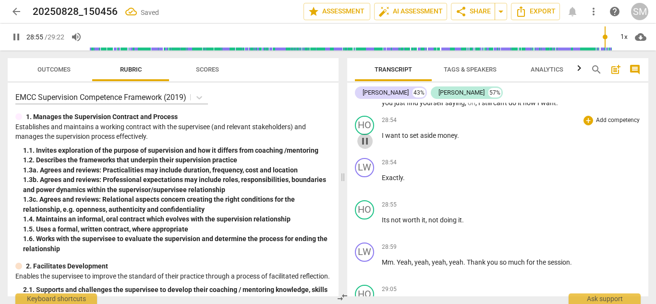
click at [371, 147] on span "pause" at bounding box center [364, 141] width 15 height 12
click at [371, 147] on span "play_arrow" at bounding box center [364, 141] width 15 height 12
click at [371, 147] on span "pause" at bounding box center [364, 141] width 15 height 12
type input "1741"
click at [467, 225] on p "Its not worth it , not doing it ." at bounding box center [511, 220] width 259 height 10
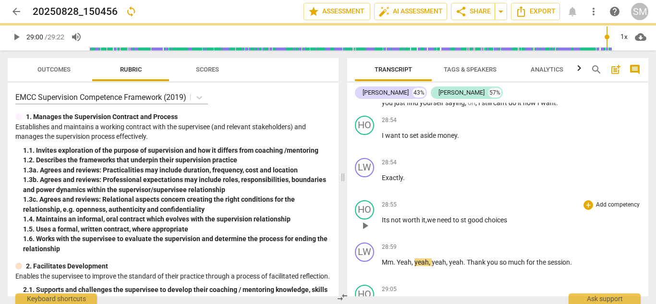
click at [464, 224] on span ", we need to st good choices" at bounding box center [467, 220] width 82 height 8
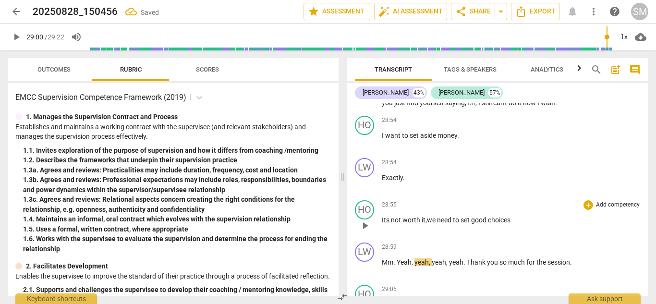
click at [527, 225] on p "Its not worth it , we need to set good choices" at bounding box center [511, 220] width 259 height 10
click at [365, 149] on button "play_arrow" at bounding box center [364, 141] width 15 height 15
click at [360, 147] on span "pause" at bounding box center [365, 141] width 12 height 12
click at [366, 274] on span "play_arrow" at bounding box center [365, 268] width 12 height 12
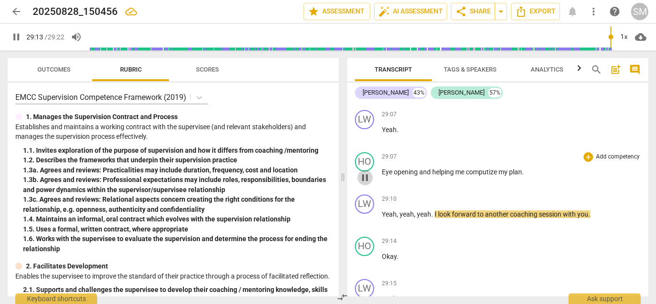
click at [364, 183] on span "pause" at bounding box center [365, 178] width 12 height 12
type input "1754"
click at [480, 177] on p "Eye opening and helping me computize my plan ." at bounding box center [511, 172] width 259 height 10
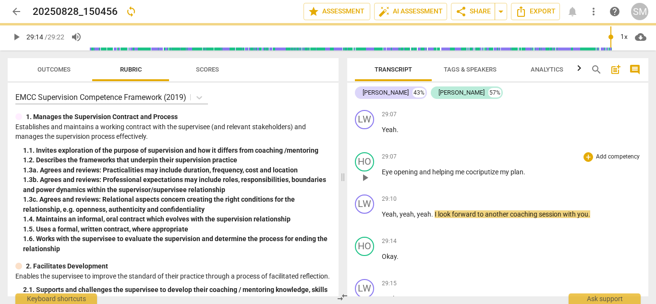
click at [475, 176] on span "cocriputize" at bounding box center [483, 172] width 34 height 8
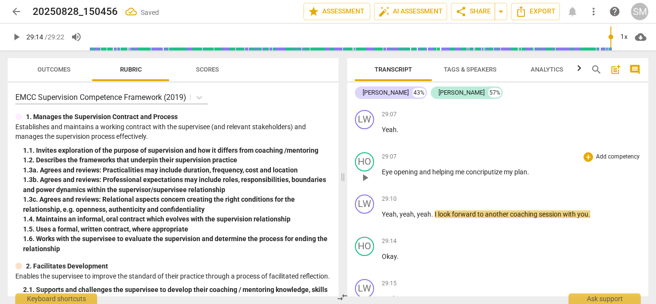
click at [493, 176] on span "concriputize" at bounding box center [485, 172] width 38 height 8
click at [368, 183] on span "play_arrow" at bounding box center [365, 178] width 12 height 12
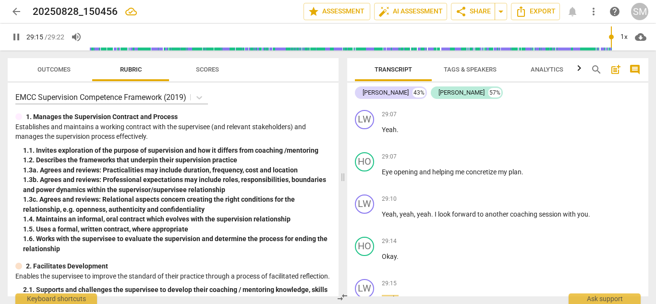
scroll to position [14614, 0]
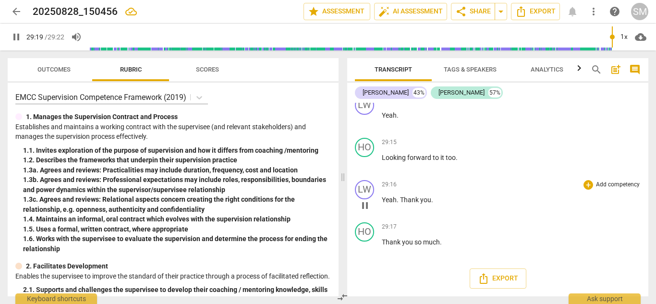
click at [362, 205] on span "pause" at bounding box center [365, 206] width 12 height 12
click at [526, 11] on icon "Export" at bounding box center [521, 12] width 12 height 12
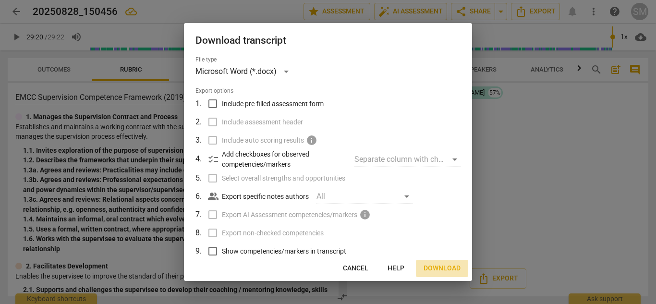
click at [448, 263] on button "Download" at bounding box center [442, 268] width 52 height 17
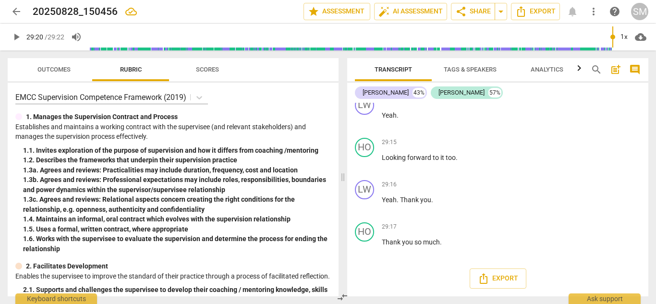
type input "1760"
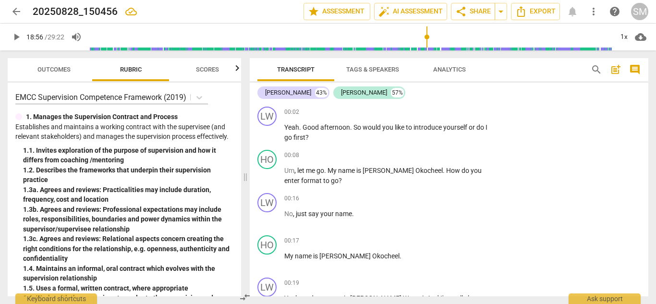
scroll to position [8020, 0]
